Goal: Task Accomplishment & Management: Use online tool/utility

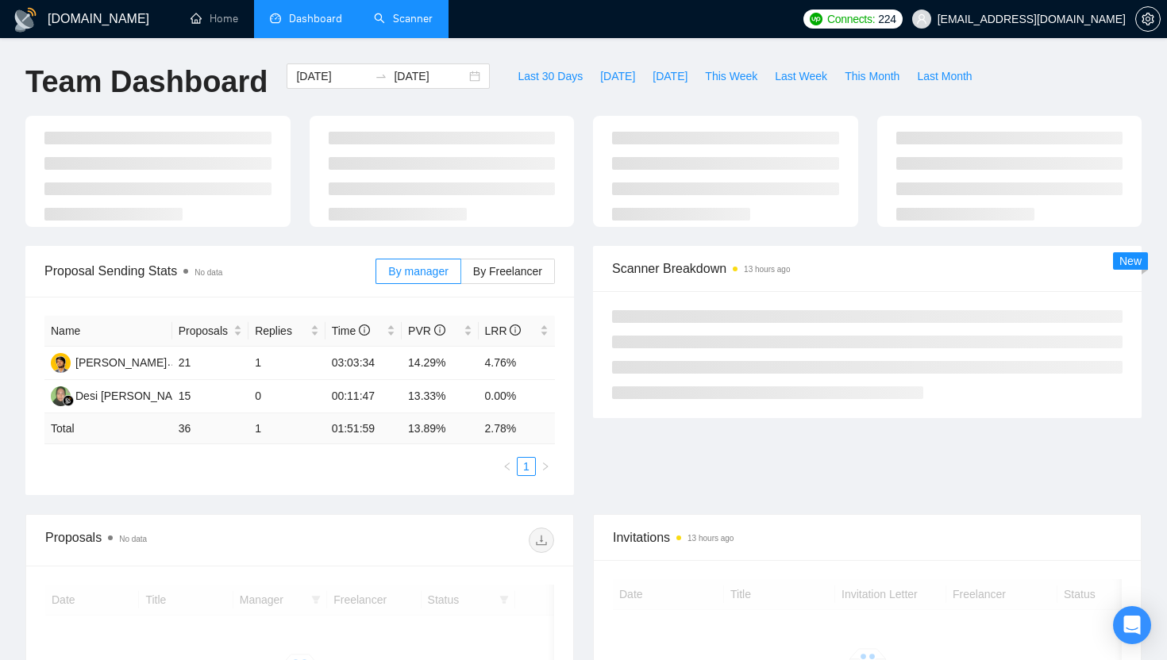
click at [410, 12] on link "Scanner" at bounding box center [403, 18] width 59 height 13
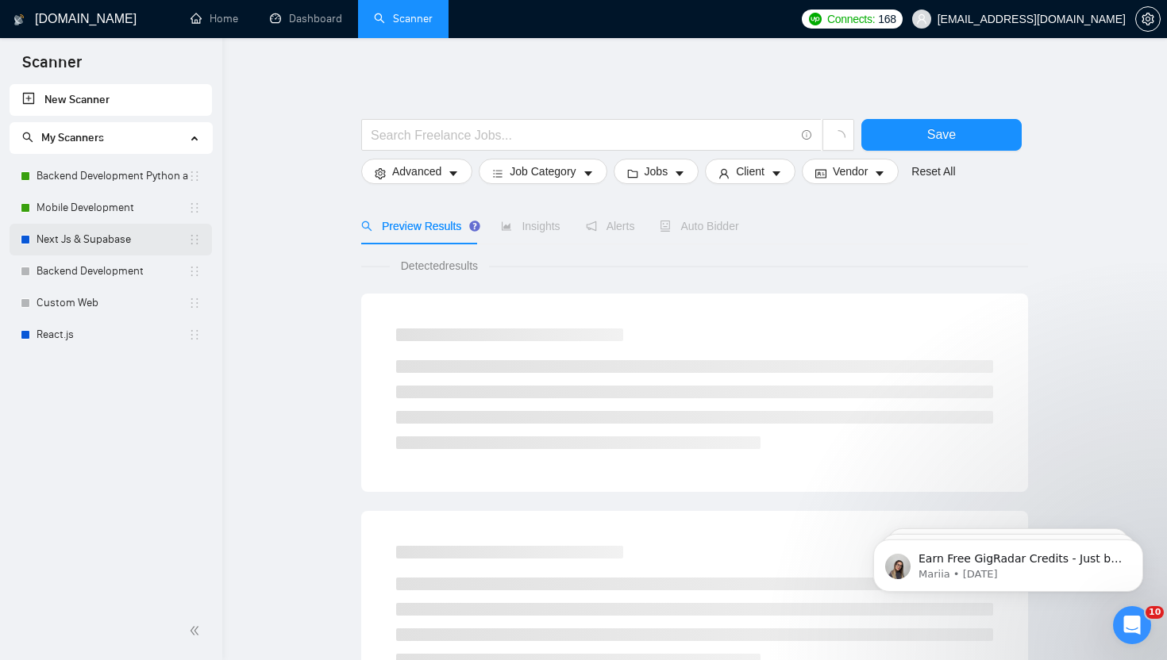
click at [80, 233] on link "Next Js & Supabase" at bounding box center [113, 240] width 152 height 32
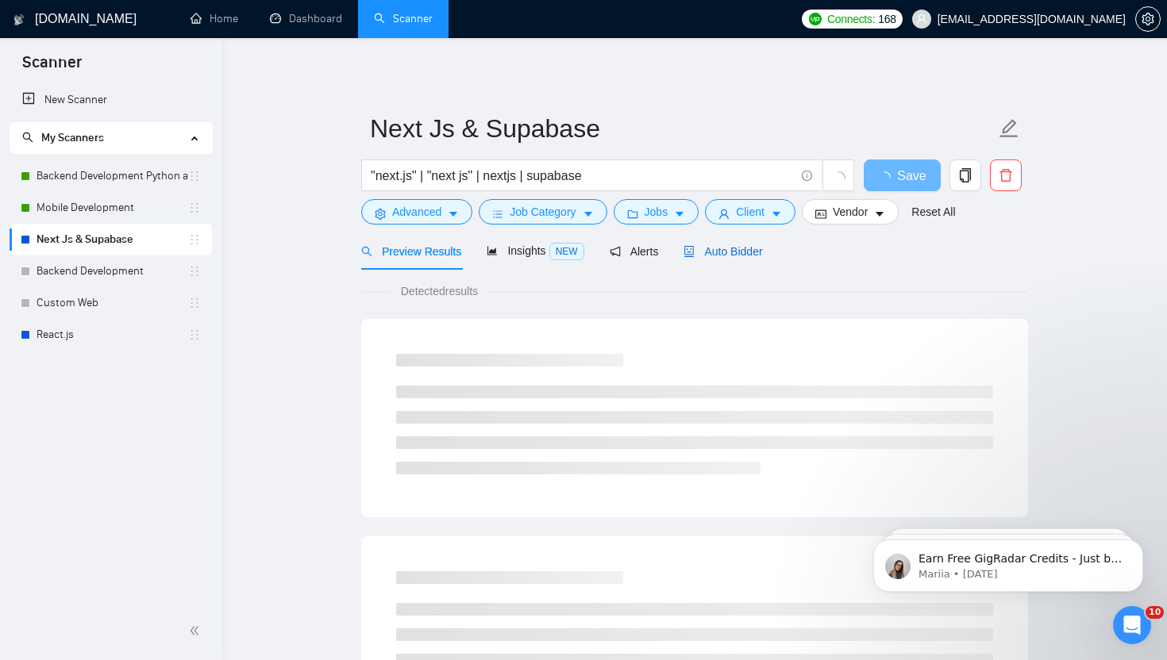
click at [752, 246] on span "Auto Bidder" at bounding box center [722, 251] width 79 height 13
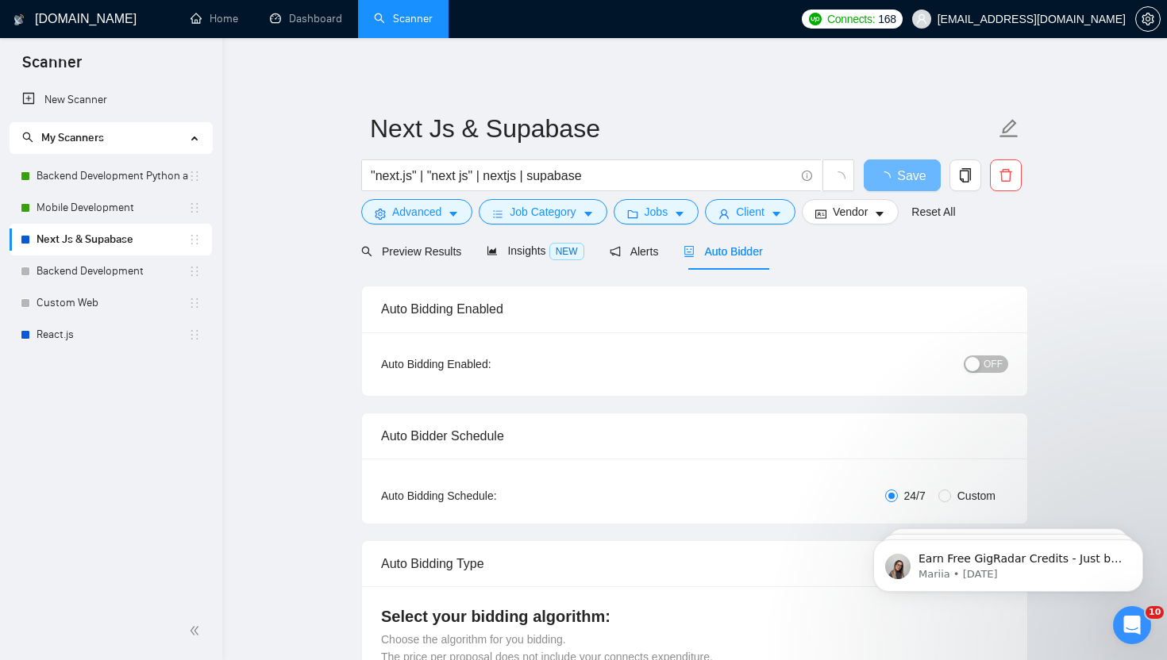
radio input "false"
radio input "true"
checkbox input "true"
